Goal: Information Seeking & Learning: Learn about a topic

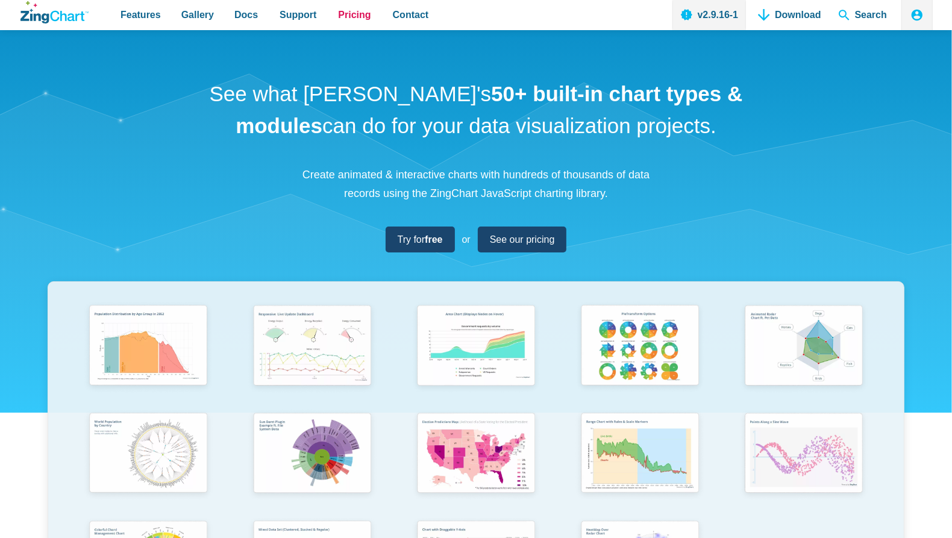
click at [343, 18] on span "Pricing" at bounding box center [354, 15] width 33 height 16
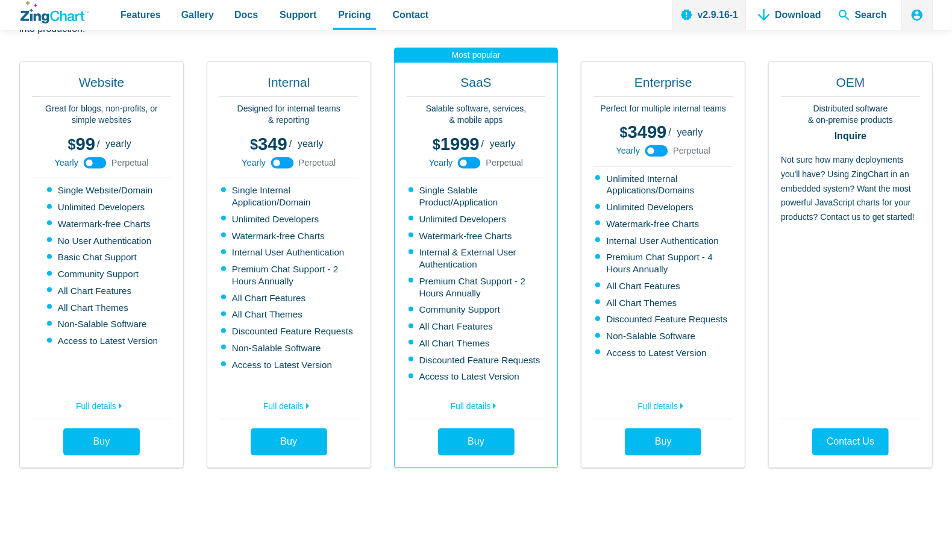
scroll to position [350, 0]
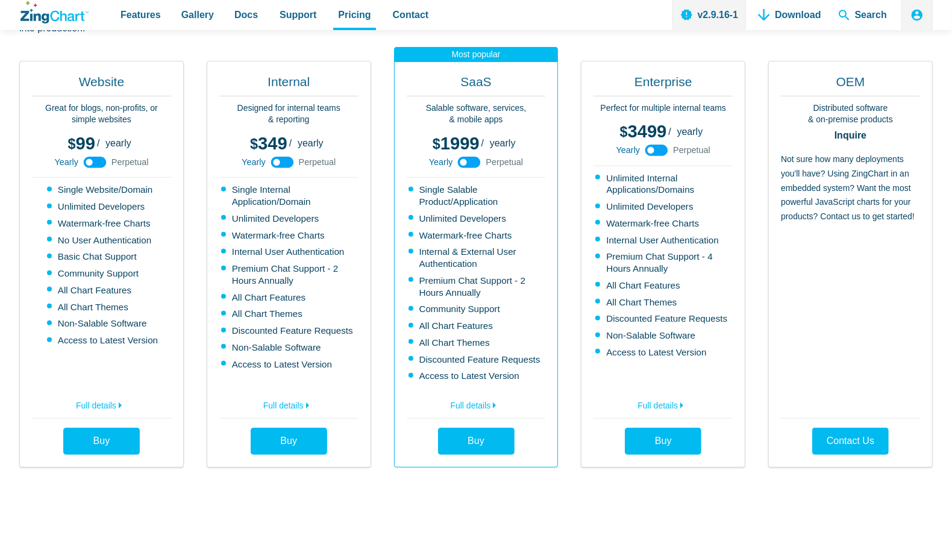
click at [86, 158] on use "App Content" at bounding box center [95, 162] width 23 height 11
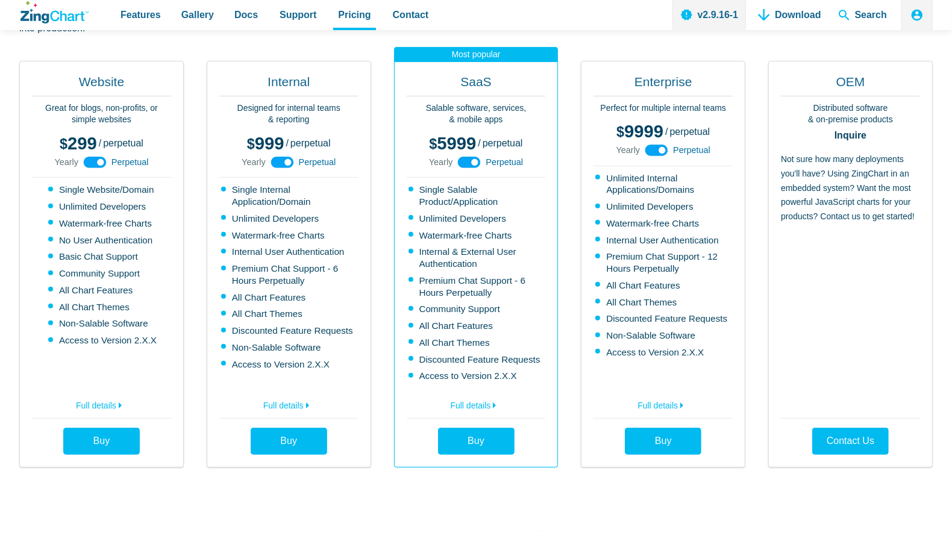
click at [87, 160] on use "App Content" at bounding box center [95, 162] width 23 height 11
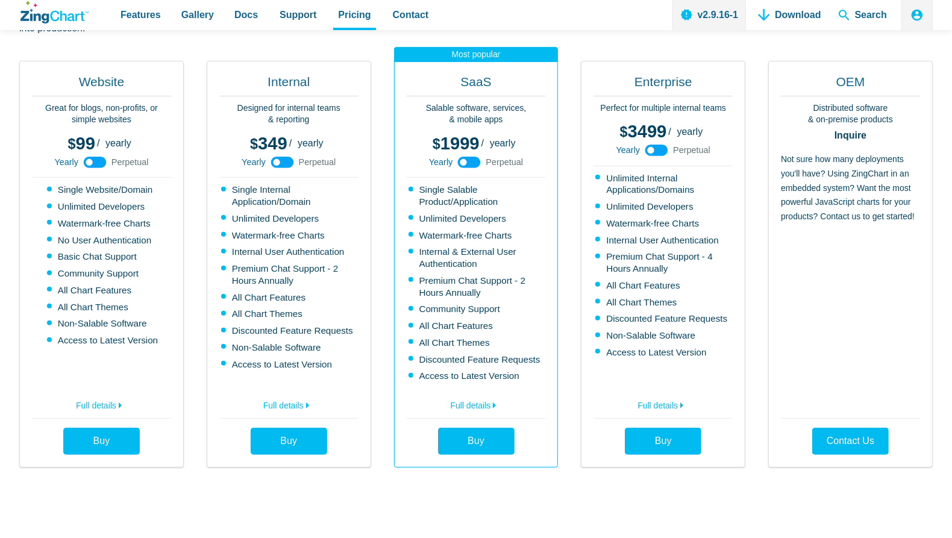
click at [87, 160] on icon "App Content" at bounding box center [94, 162] width 27 height 27
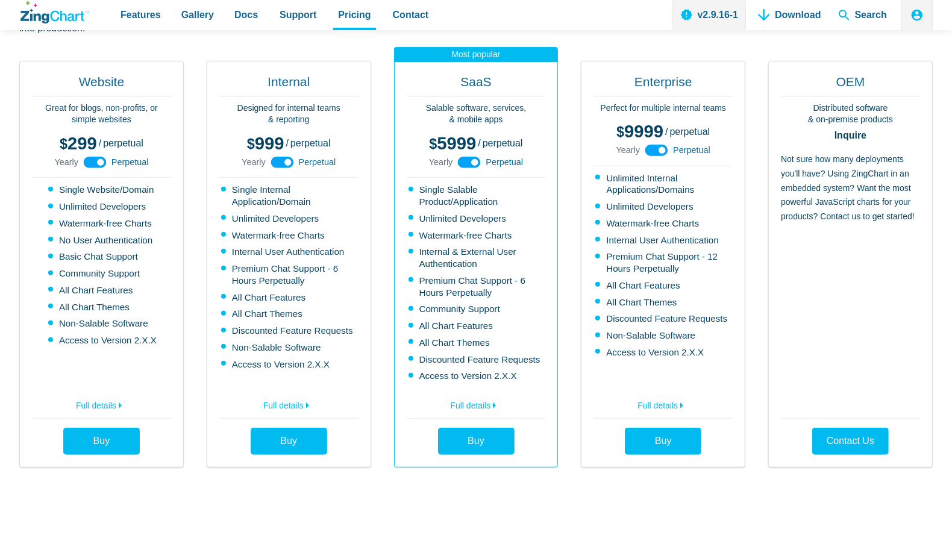
click at [87, 160] on use "App Content" at bounding box center [95, 162] width 23 height 11
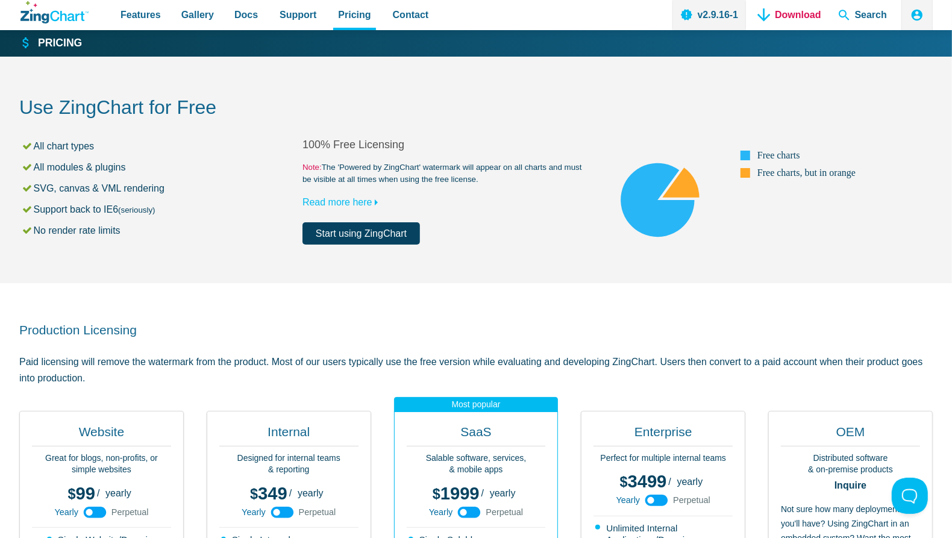
scroll to position [0, 0]
